Goal: Transaction & Acquisition: Download file/media

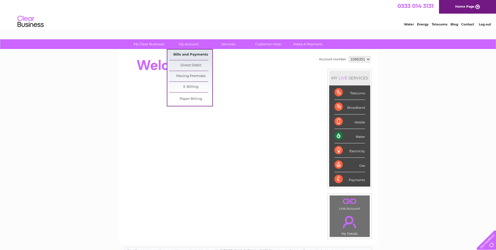
click at [190, 52] on link "Bills and Payments" at bounding box center [190, 54] width 43 height 10
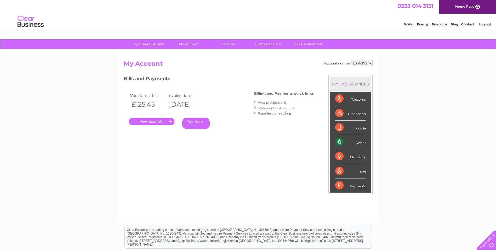
click at [150, 123] on link "." at bounding box center [152, 121] width 46 height 8
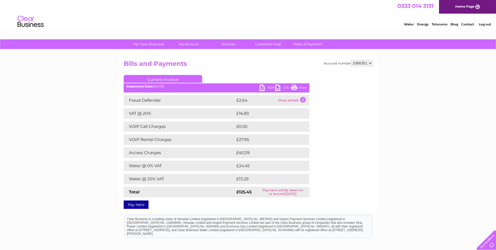
click at [280, 90] on link "CSV" at bounding box center [284, 89] width 16 height 8
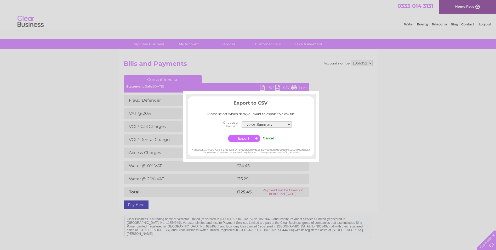
click at [271, 139] on input "Cancel" at bounding box center [268, 138] width 11 height 4
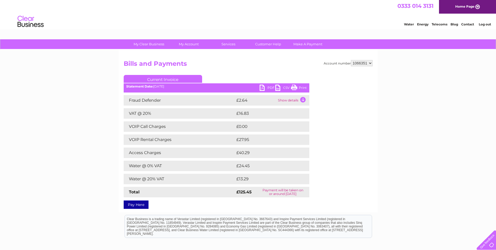
click at [261, 86] on link "PDF" at bounding box center [268, 89] width 16 height 8
